Goal: Find specific page/section: Find specific page/section

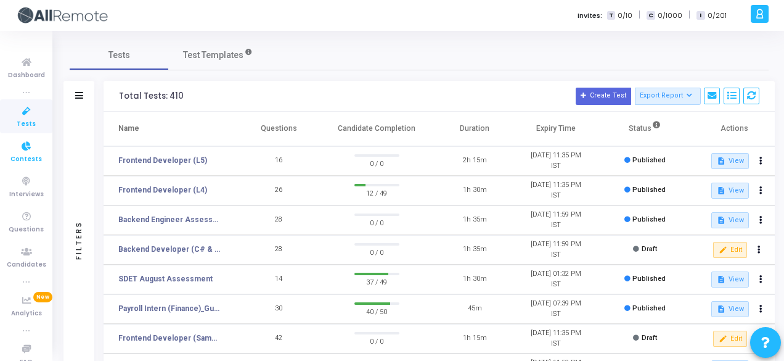
click at [9, 149] on link "Contests" at bounding box center [26, 151] width 52 height 34
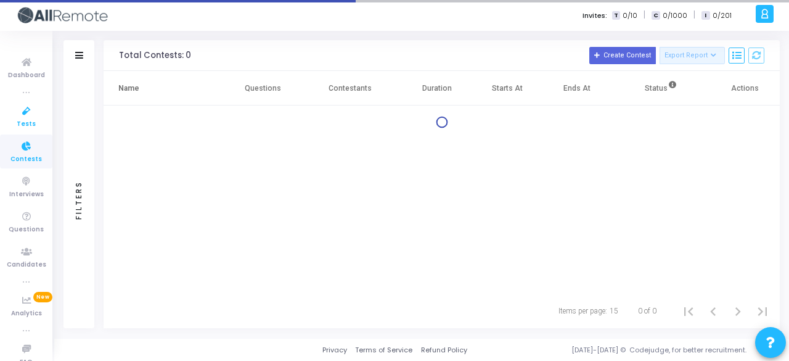
click at [25, 112] on icon at bounding box center [27, 111] width 26 height 15
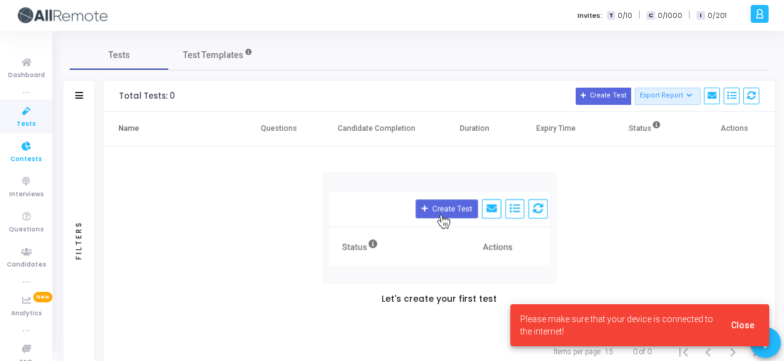
click at [22, 150] on icon at bounding box center [27, 146] width 26 height 15
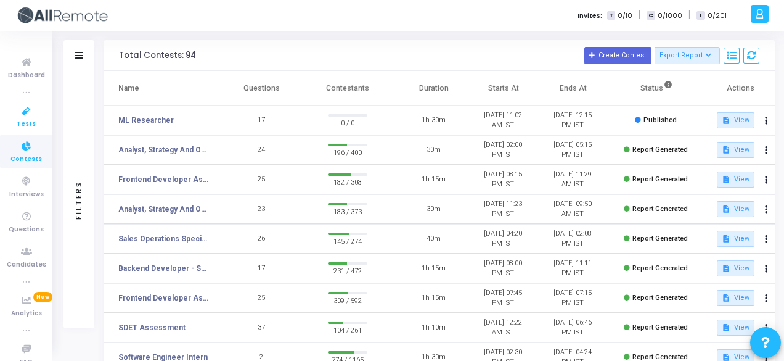
click at [16, 108] on icon at bounding box center [27, 111] width 26 height 15
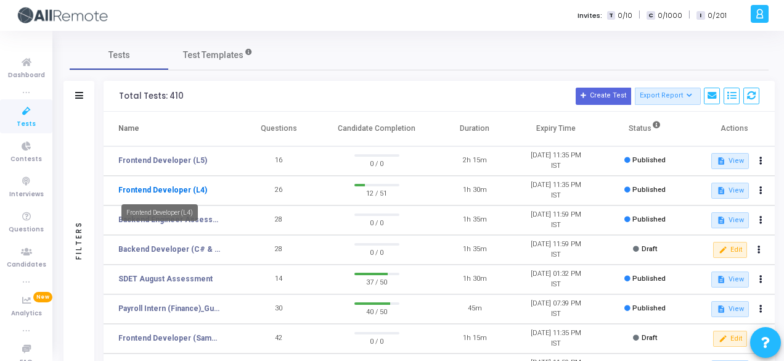
click at [144, 190] on link "Frontend Developer (L4)" at bounding box center [162, 189] width 89 height 11
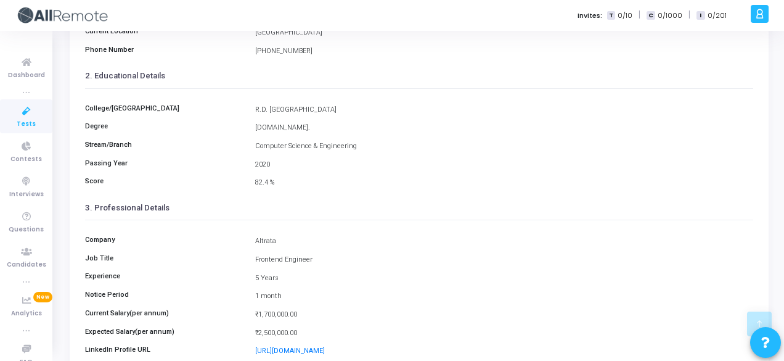
scroll to position [283, 0]
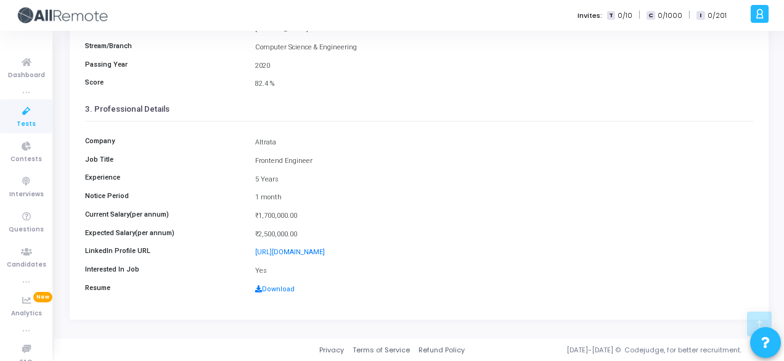
click at [756, 165] on kt-portlet-body "Details Timeline [PERSON_NAME] Information 1. Personal Details Name [PERSON_NAM…" at bounding box center [419, 60] width 699 height 517
